Goal: Task Accomplishment & Management: Register for event/course

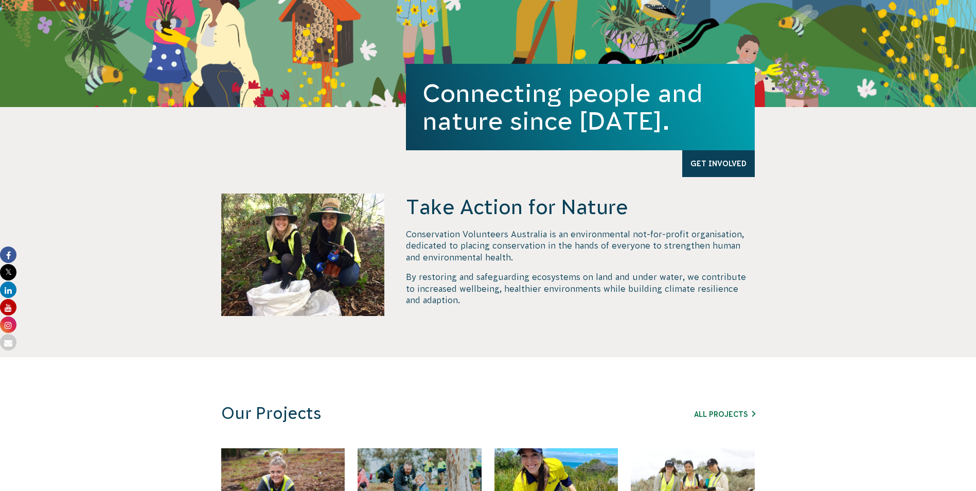
scroll to position [515, 0]
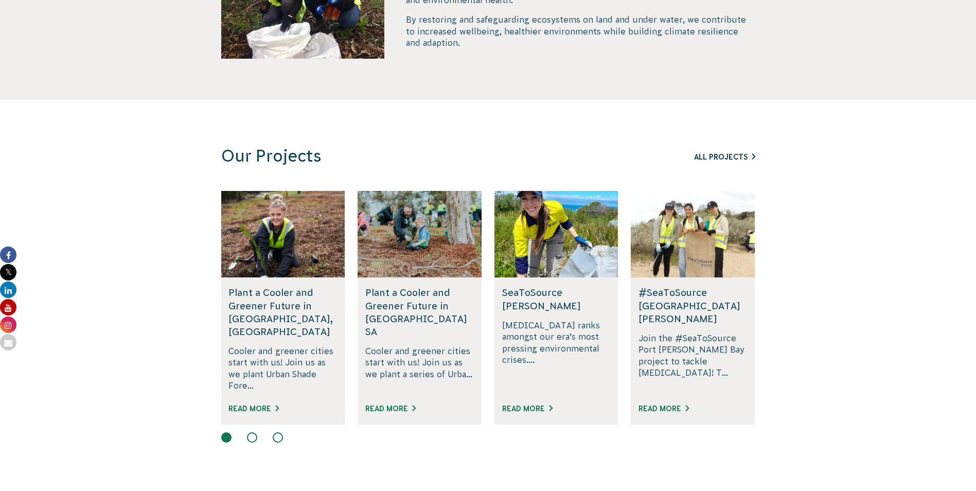
click at [708, 156] on link "All Projects" at bounding box center [724, 157] width 61 height 8
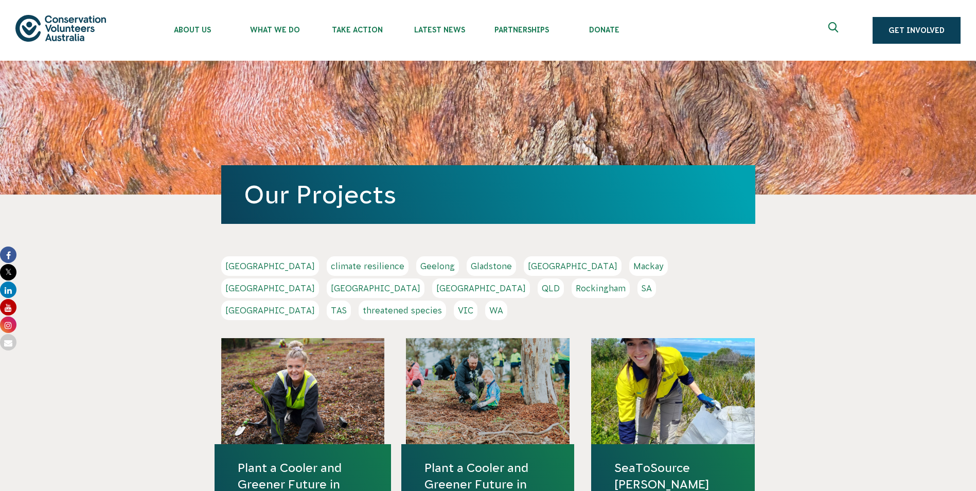
click at [564, 278] on link "QLD" at bounding box center [551, 288] width 26 height 20
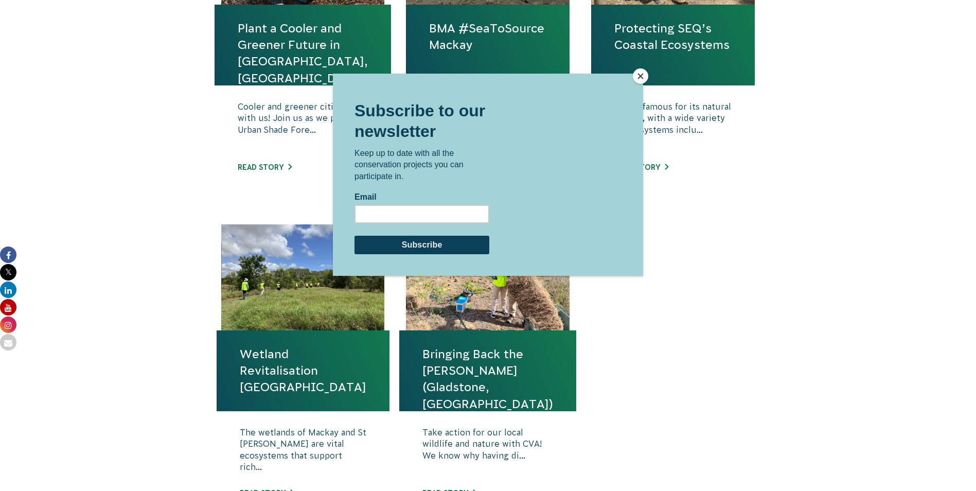
scroll to position [515, 0]
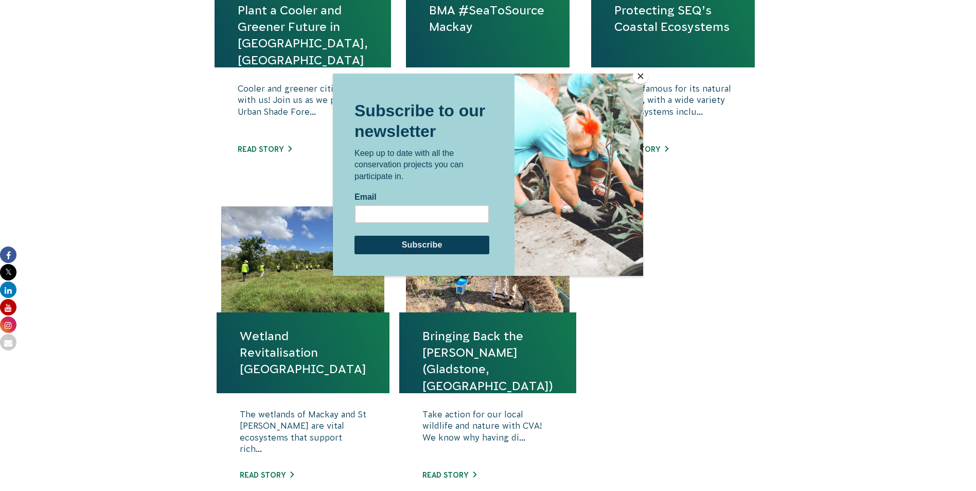
click at [125, 338] on div at bounding box center [488, 245] width 976 height 491
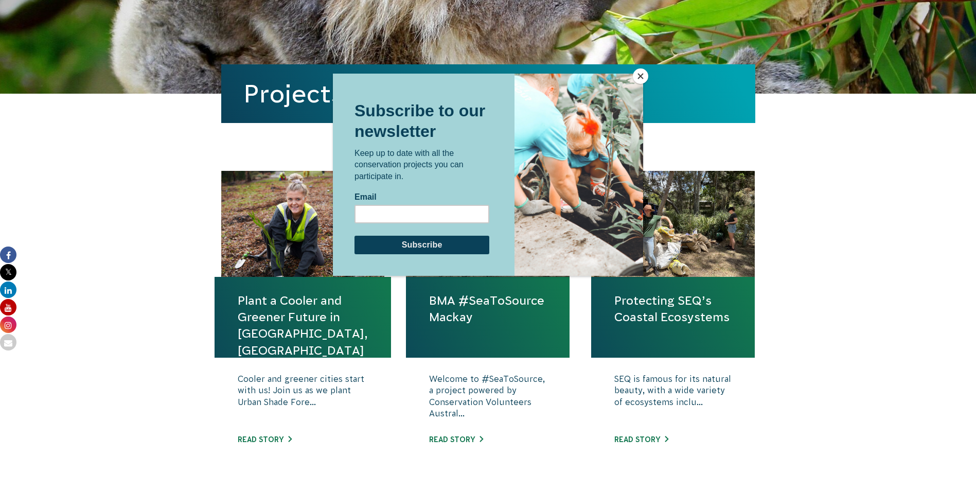
scroll to position [206, 0]
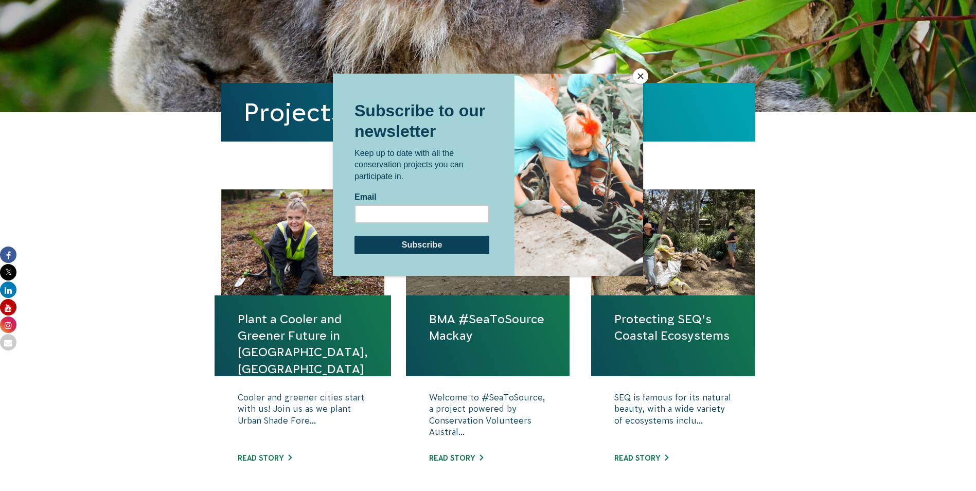
click at [638, 71] on button "Close" at bounding box center [640, 75] width 15 height 15
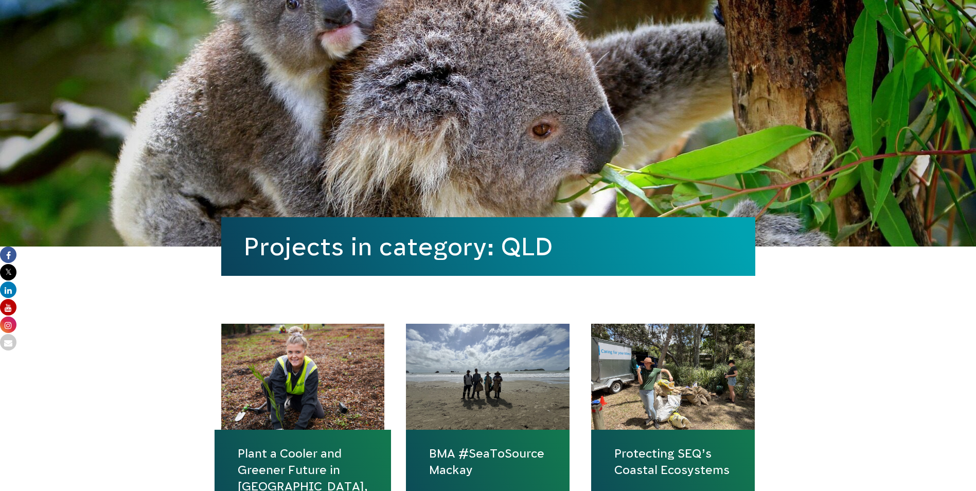
scroll to position [0, 0]
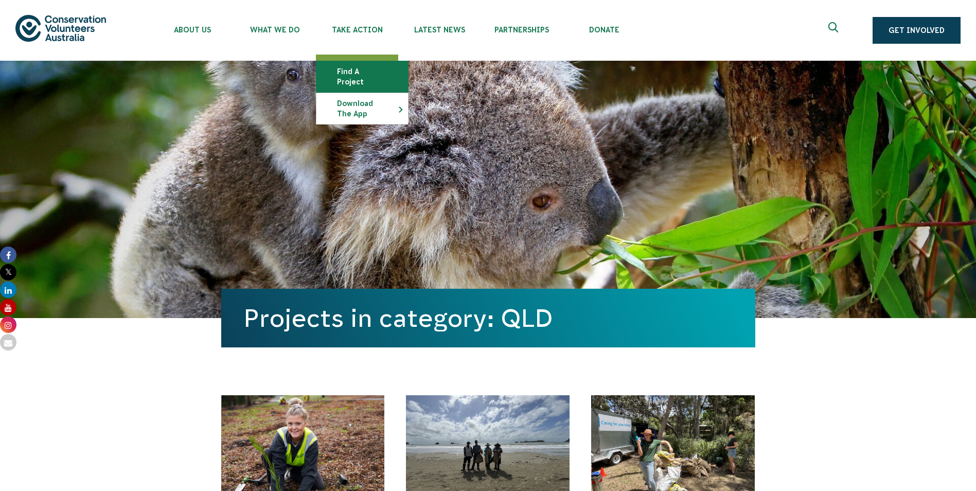
click at [341, 67] on link "Find a project" at bounding box center [362, 76] width 92 height 31
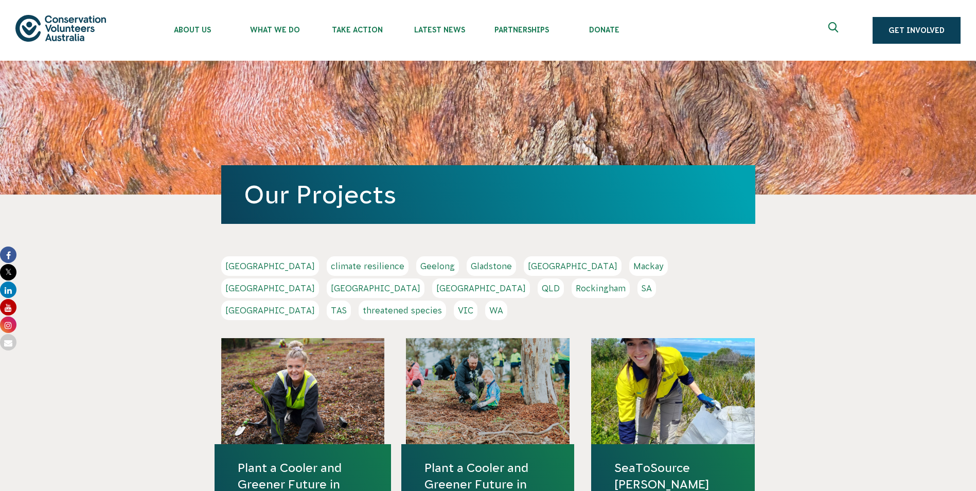
click at [327, 268] on link "climate resilience" at bounding box center [368, 266] width 82 height 20
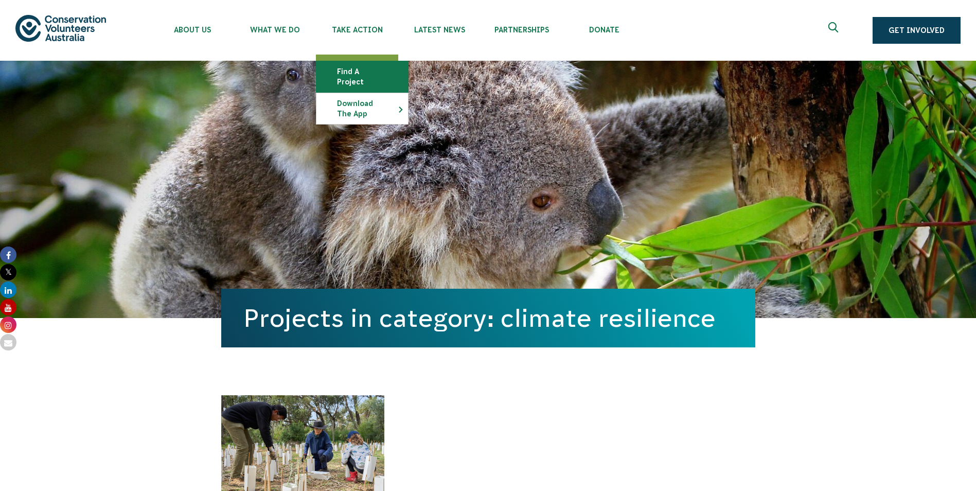
click at [349, 70] on link "Find a project" at bounding box center [362, 76] width 92 height 31
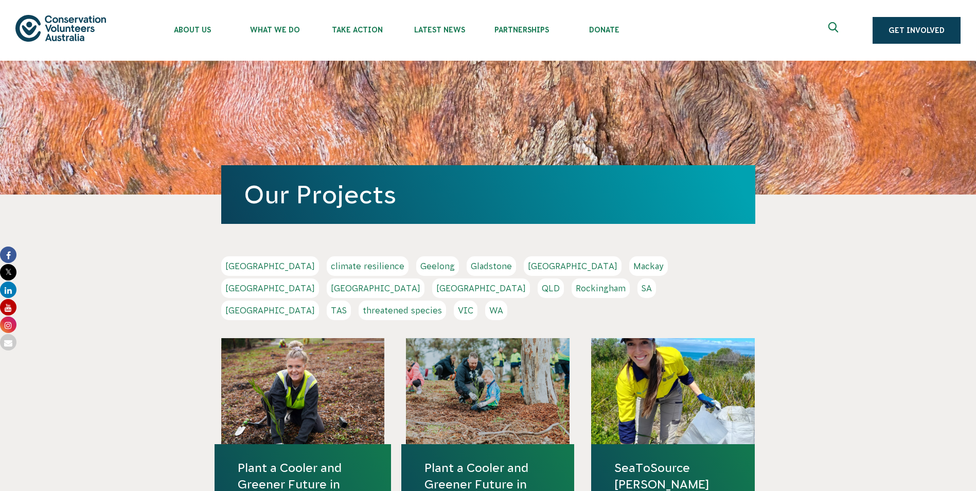
click at [564, 278] on link "QLD" at bounding box center [551, 288] width 26 height 20
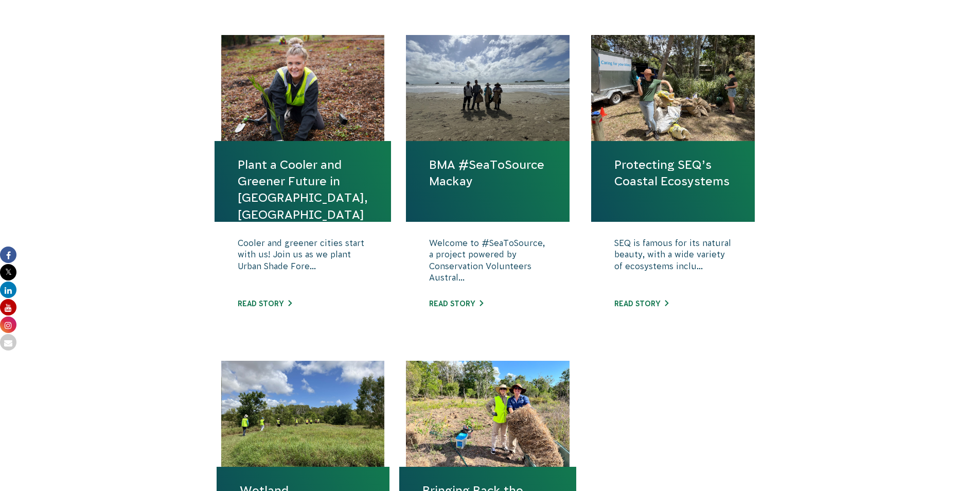
scroll to position [309, 0]
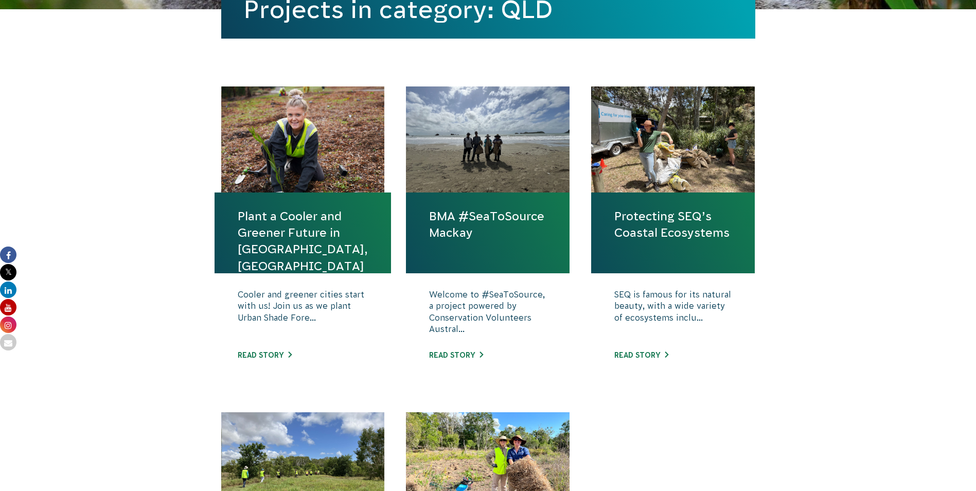
click at [270, 238] on link "Plant a Cooler and Greener Future in [GEOGRAPHIC_DATA], [GEOGRAPHIC_DATA]" at bounding box center [303, 241] width 130 height 66
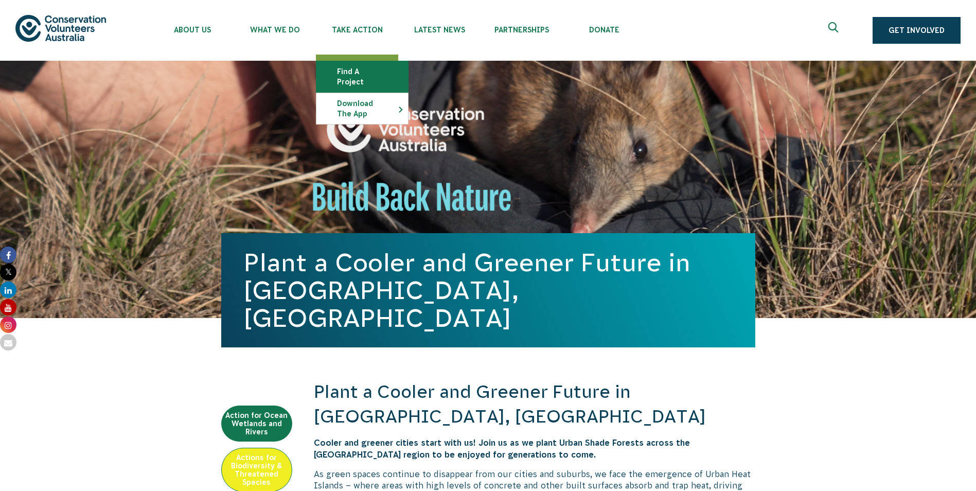
click at [346, 67] on link "Find a project" at bounding box center [362, 76] width 92 height 31
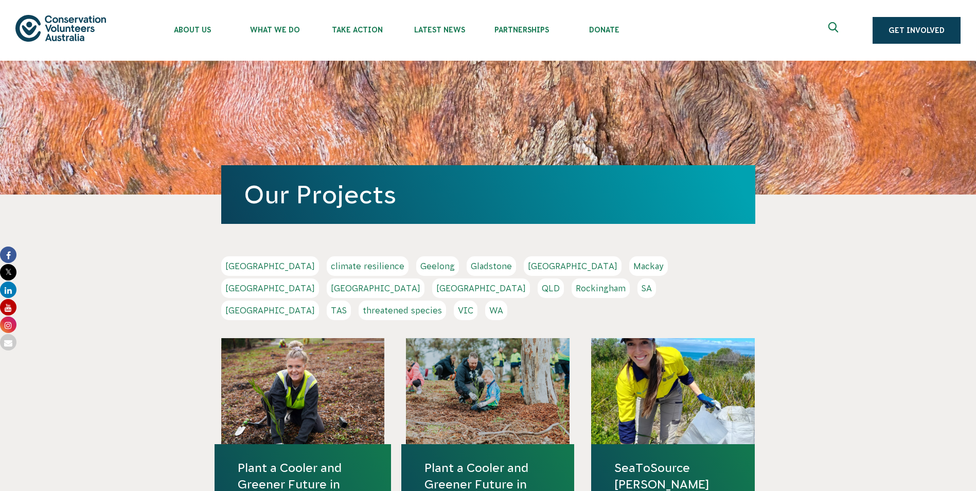
click at [319, 301] on link "[GEOGRAPHIC_DATA]" at bounding box center [270, 311] width 98 height 20
